Goal: Find specific page/section: Find specific page/section

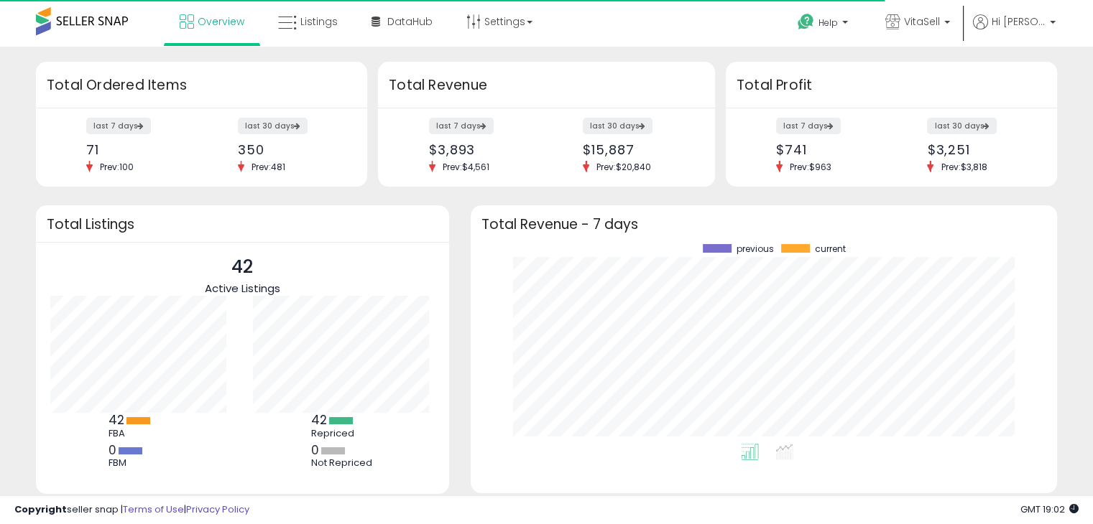
scroll to position [199, 558]
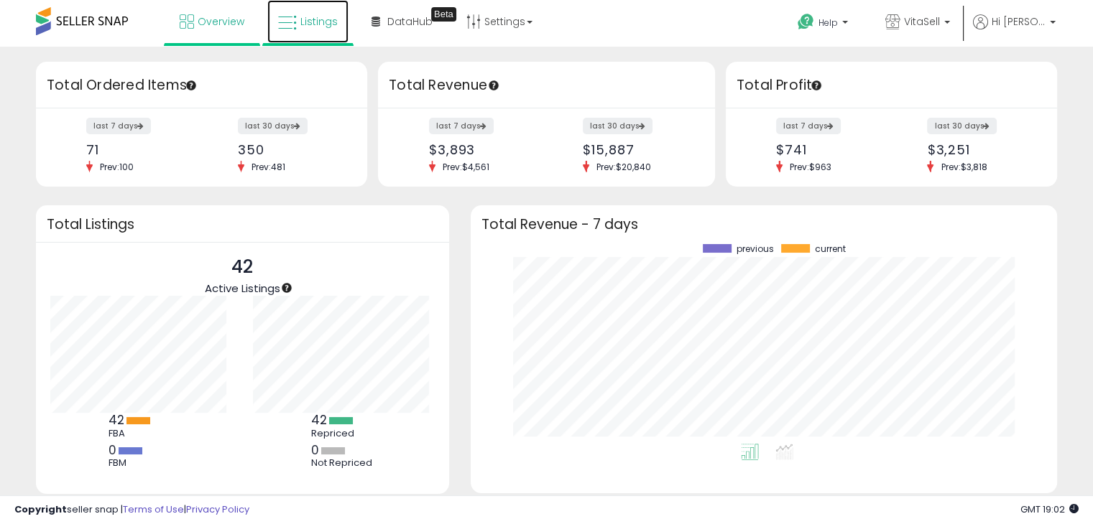
click at [304, 18] on span "Listings" at bounding box center [318, 21] width 37 height 14
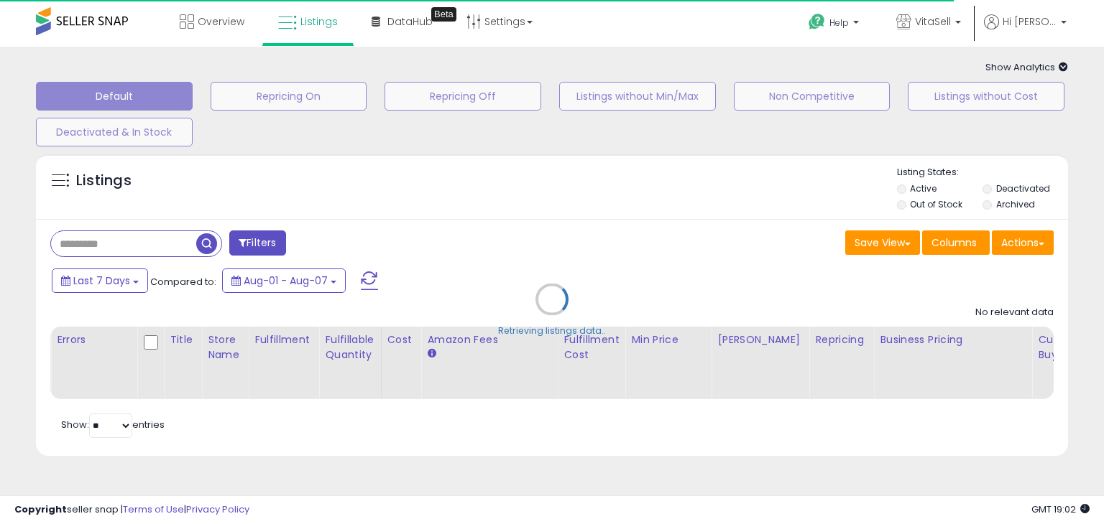
type input "**"
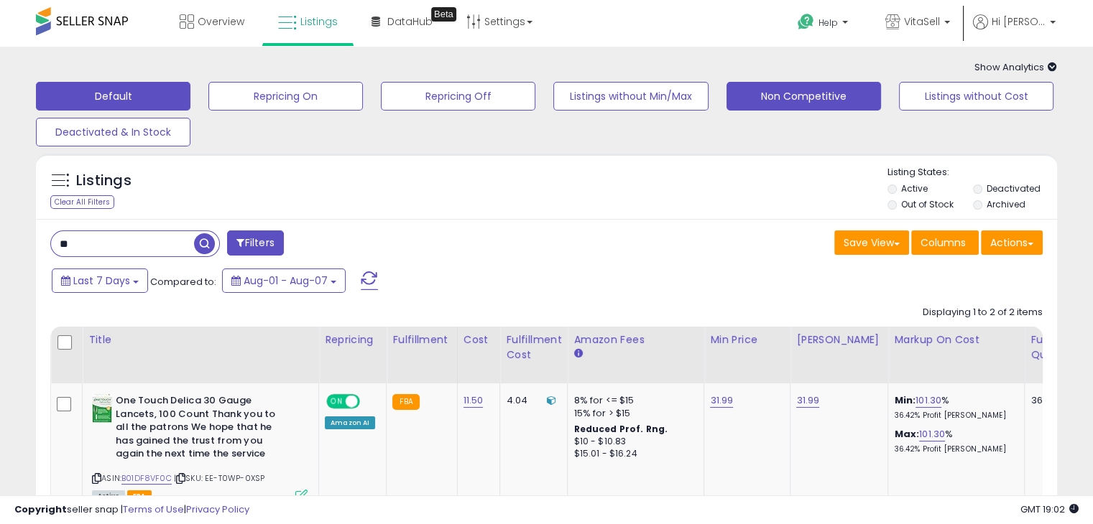
click at [363, 98] on button "Non Competitive" at bounding box center [285, 96] width 154 height 29
